Goal: Task Accomplishment & Management: Use online tool/utility

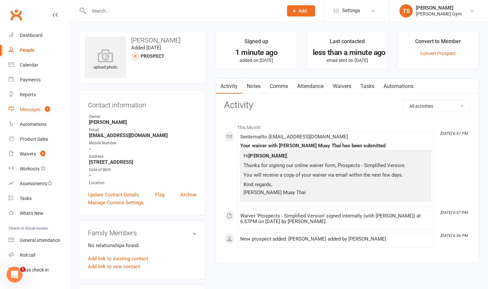
click at [39, 108] on div "Messages" at bounding box center [30, 109] width 21 height 5
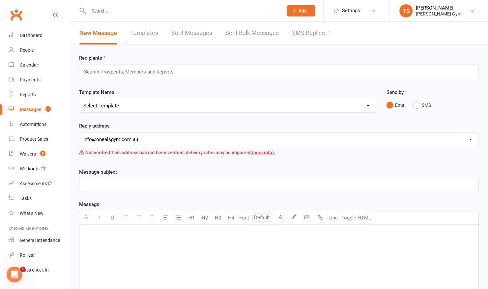
click at [301, 34] on link "SMS Replies 1" at bounding box center [312, 33] width 40 height 23
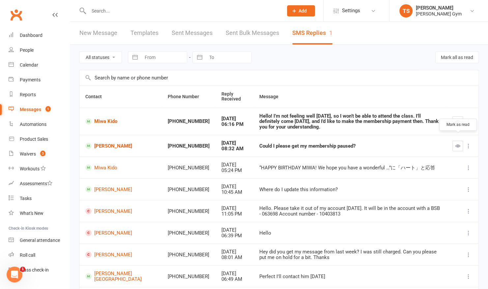
click at [457, 143] on icon "button" at bounding box center [457, 145] width 5 height 5
click at [460, 117] on button "button" at bounding box center [457, 121] width 11 height 11
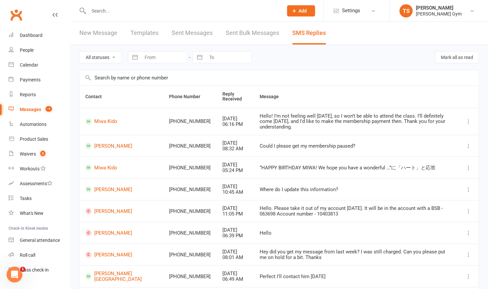
click at [31, 110] on div "Messages" at bounding box center [30, 109] width 21 height 5
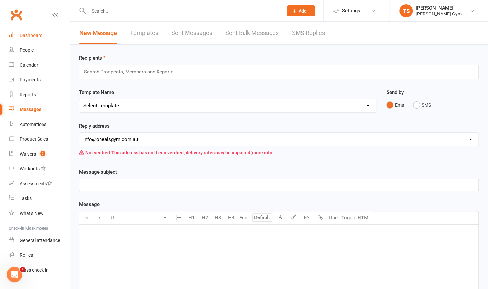
click at [35, 33] on div "Dashboard" at bounding box center [31, 35] width 23 height 5
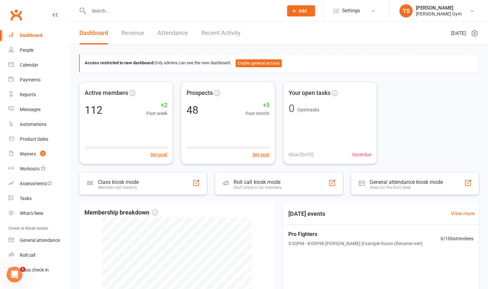
scroll to position [13, 0]
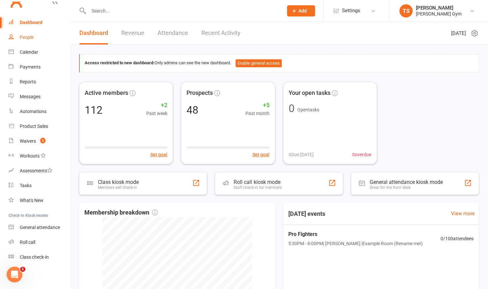
click at [30, 42] on link "People" at bounding box center [39, 37] width 61 height 15
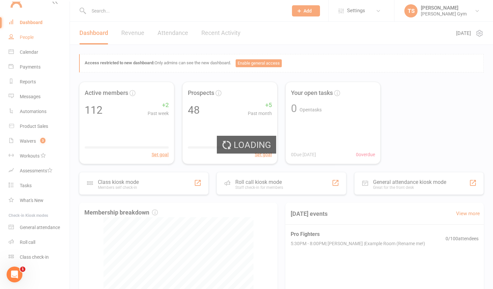
select select "100"
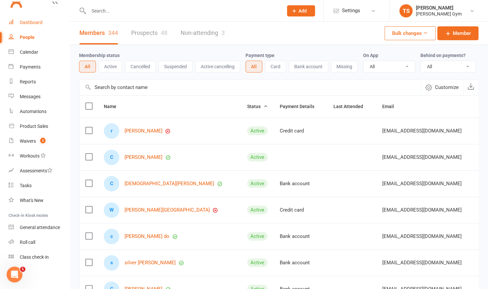
click at [25, 20] on div "Dashboard" at bounding box center [31, 22] width 23 height 5
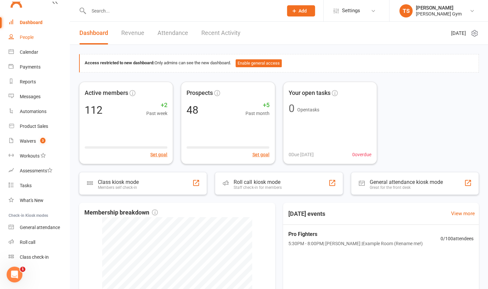
click at [37, 34] on link "People" at bounding box center [39, 37] width 61 height 15
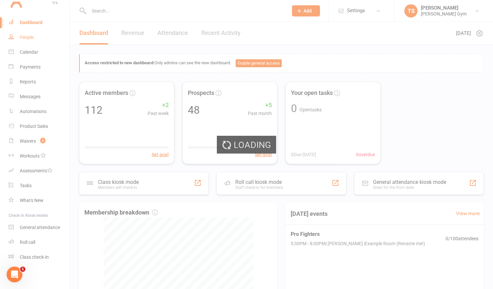
select select "100"
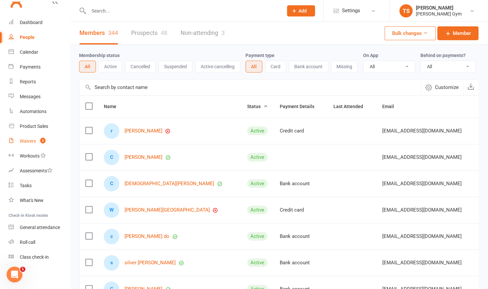
click at [27, 140] on div "Waivers" at bounding box center [28, 140] width 16 height 5
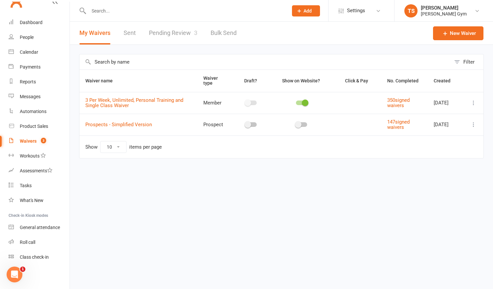
click at [27, 142] on div "Waivers" at bounding box center [28, 140] width 17 height 5
click at [175, 32] on link "Pending Review 3" at bounding box center [173, 33] width 48 height 23
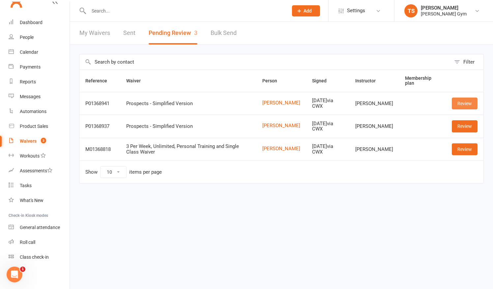
click at [462, 100] on link "Review" at bounding box center [465, 104] width 26 height 12
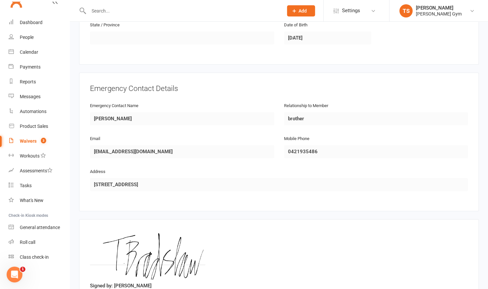
scroll to position [295, 0]
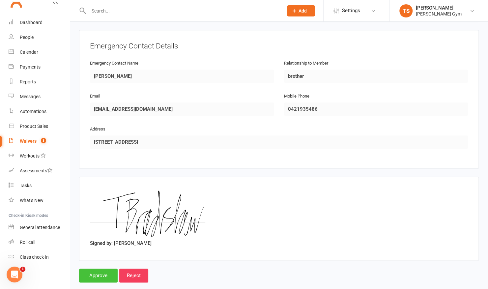
click at [91, 269] on input "Approve" at bounding box center [98, 276] width 39 height 14
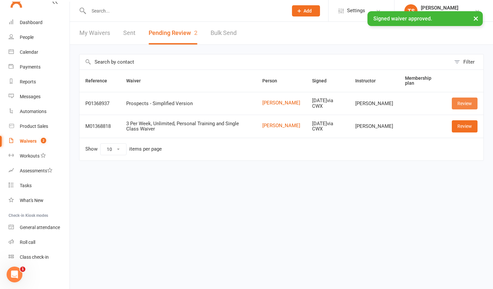
click at [458, 102] on link "Review" at bounding box center [465, 104] width 26 height 12
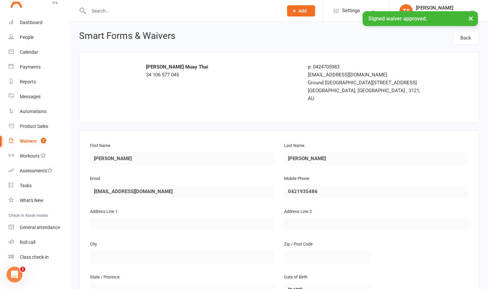
scroll to position [295, 0]
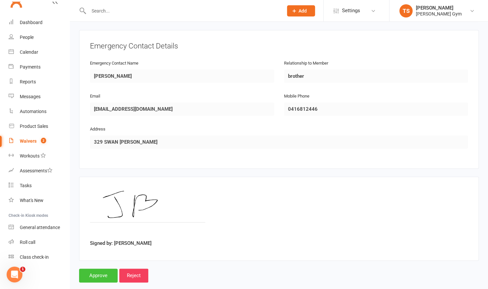
click at [100, 269] on input "Approve" at bounding box center [98, 276] width 39 height 14
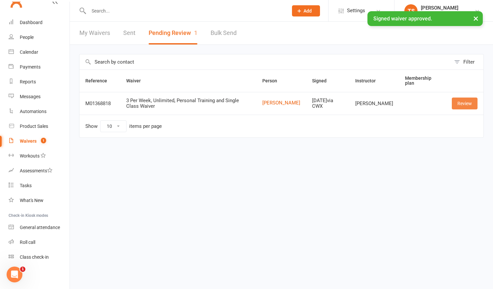
click at [461, 102] on link "Review" at bounding box center [465, 104] width 26 height 12
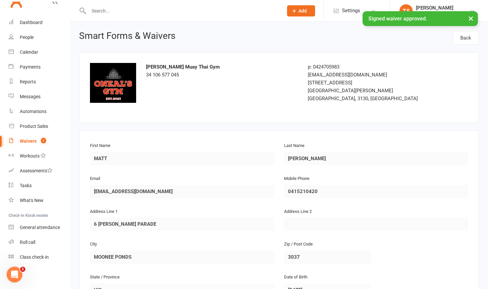
scroll to position [296, 0]
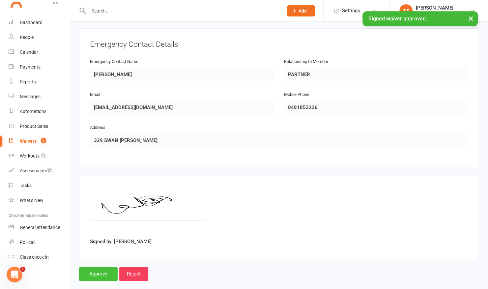
click at [90, 267] on input "Approve" at bounding box center [98, 274] width 39 height 14
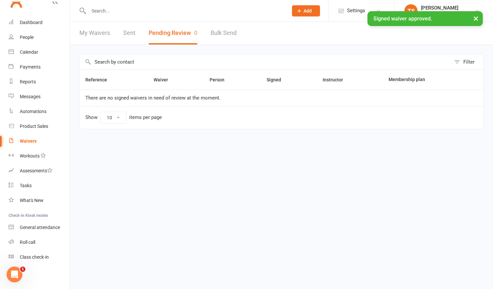
click at [33, 11] on div "× Signed waiver approved." at bounding box center [242, 11] width 484 height 0
